Goal: Task Accomplishment & Management: Use online tool/utility

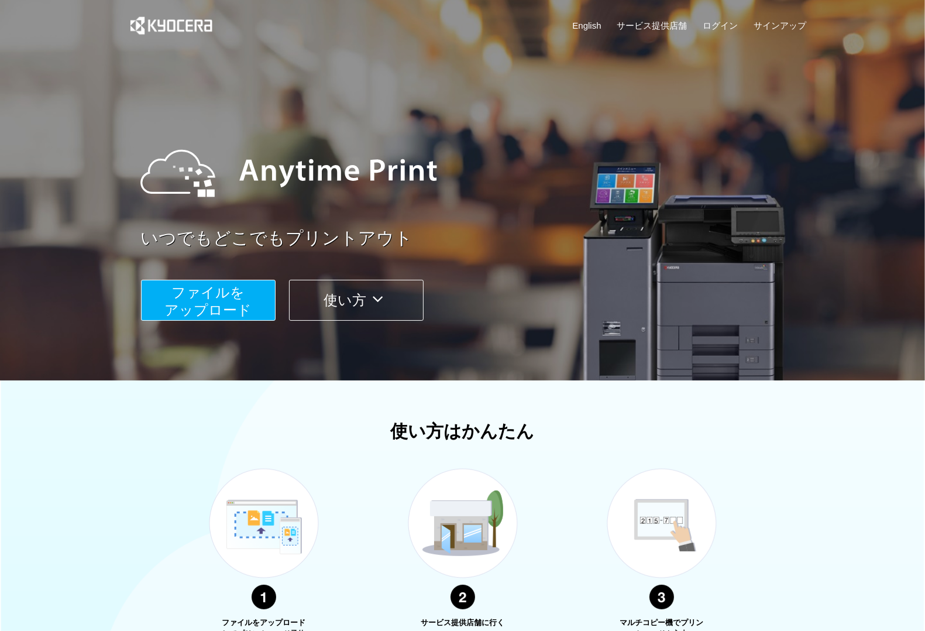
click at [221, 297] on span "ファイルを ​​アップロード" at bounding box center [207, 300] width 87 height 33
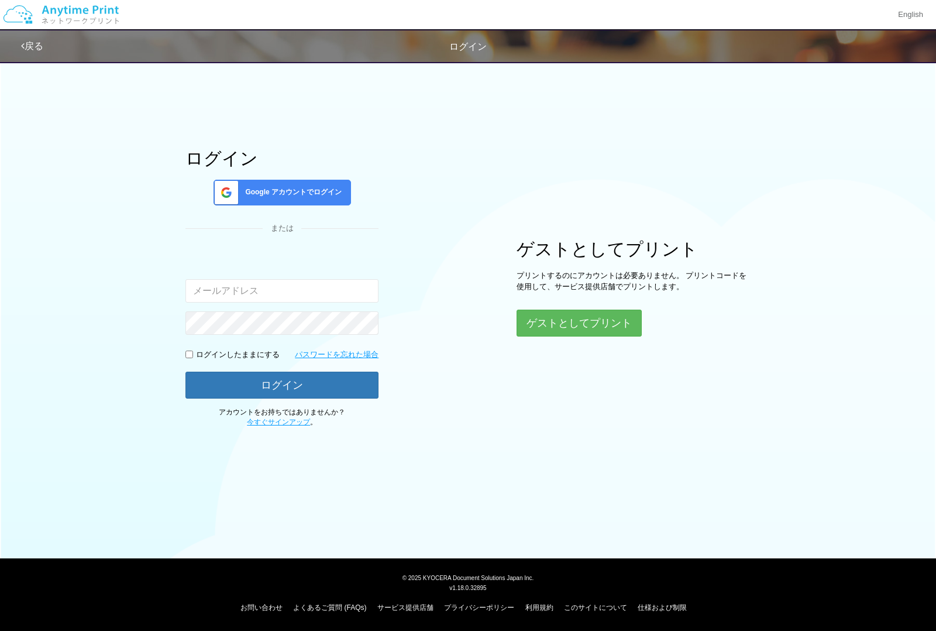
type input "[EMAIL_ADDRESS][DOMAIN_NAME]"
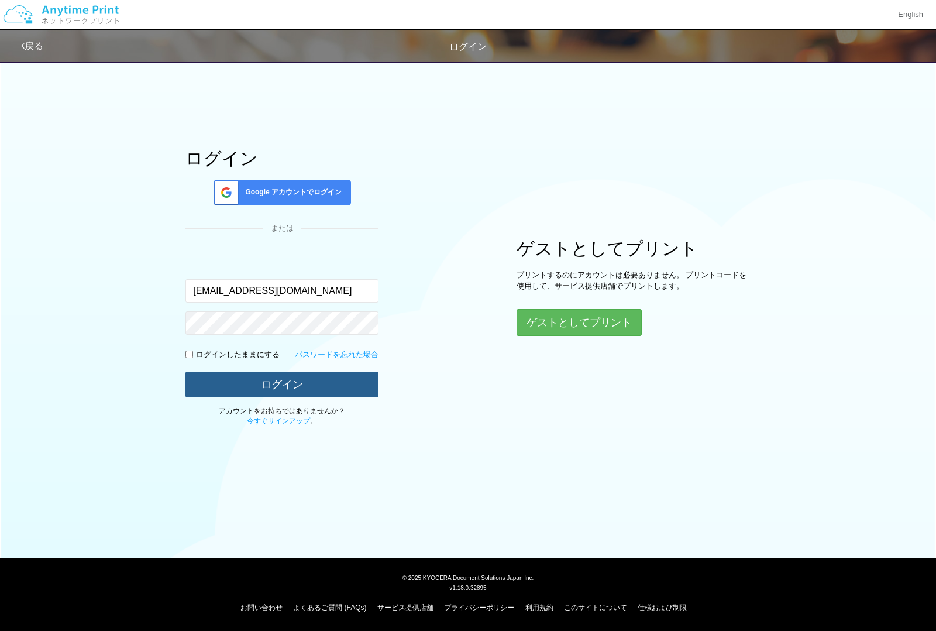
click at [279, 387] on button "ログイン" at bounding box center [282, 385] width 193 height 26
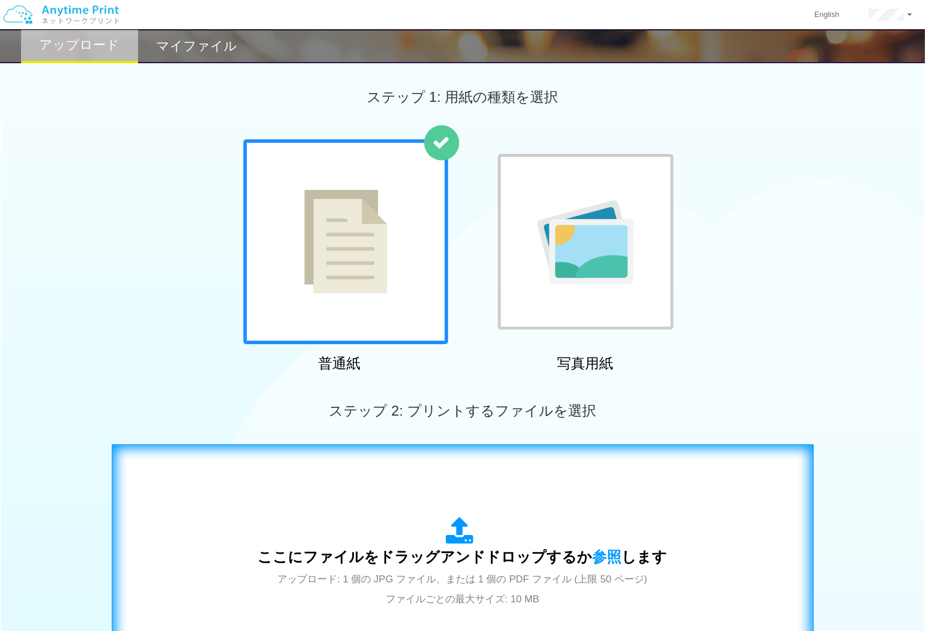
click at [428, 524] on div "ここにファイルをドラッグアンドドロップするか 参照 します アップロード: 1 個の JPG ファイル、または 1 個の PDF ファイル (上限 50 ペー…" at bounding box center [463, 562] width 410 height 91
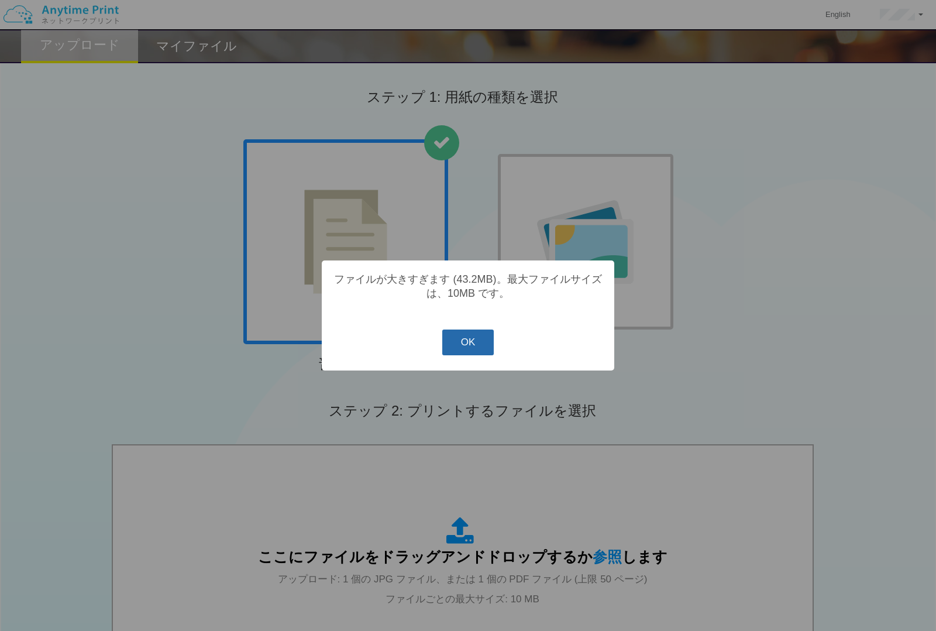
click at [455, 345] on button "OK" at bounding box center [468, 343] width 52 height 26
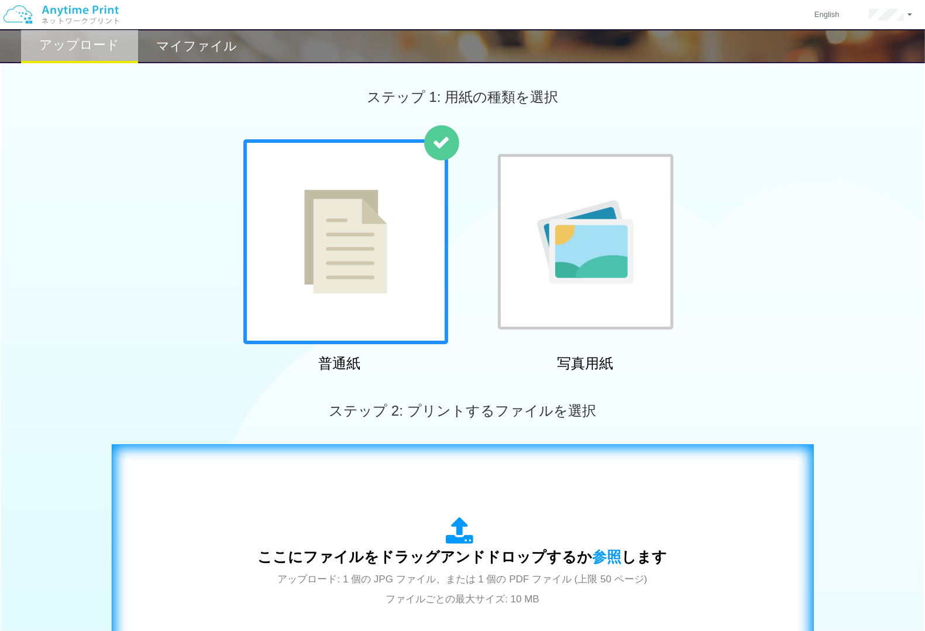
click at [469, 554] on span "ここにファイルをドラッグアンドドロップするか 参照 します" at bounding box center [463, 556] width 410 height 16
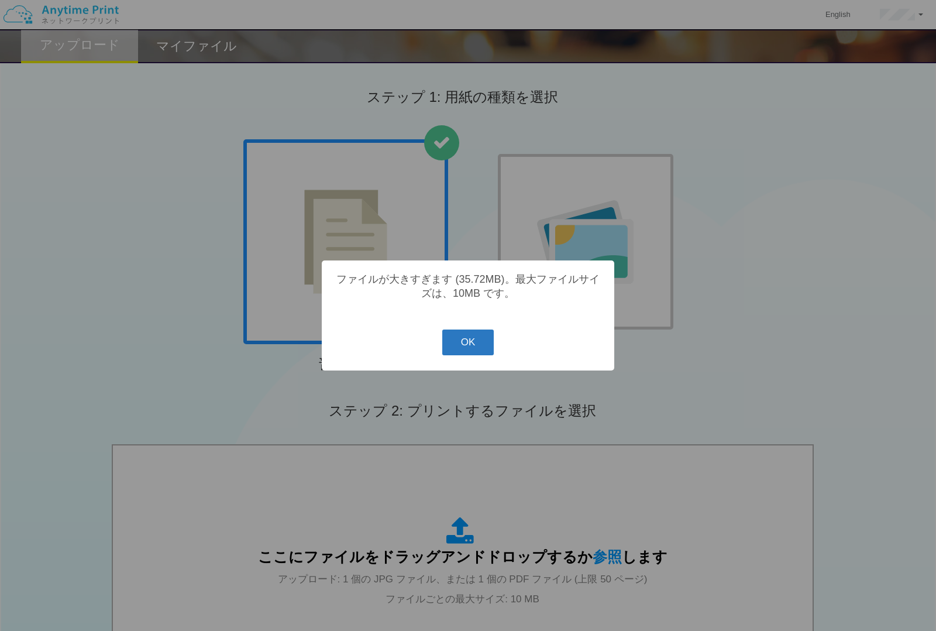
click at [464, 341] on button "OK" at bounding box center [468, 343] width 52 height 26
